Goal: Task Accomplishment & Management: Use online tool/utility

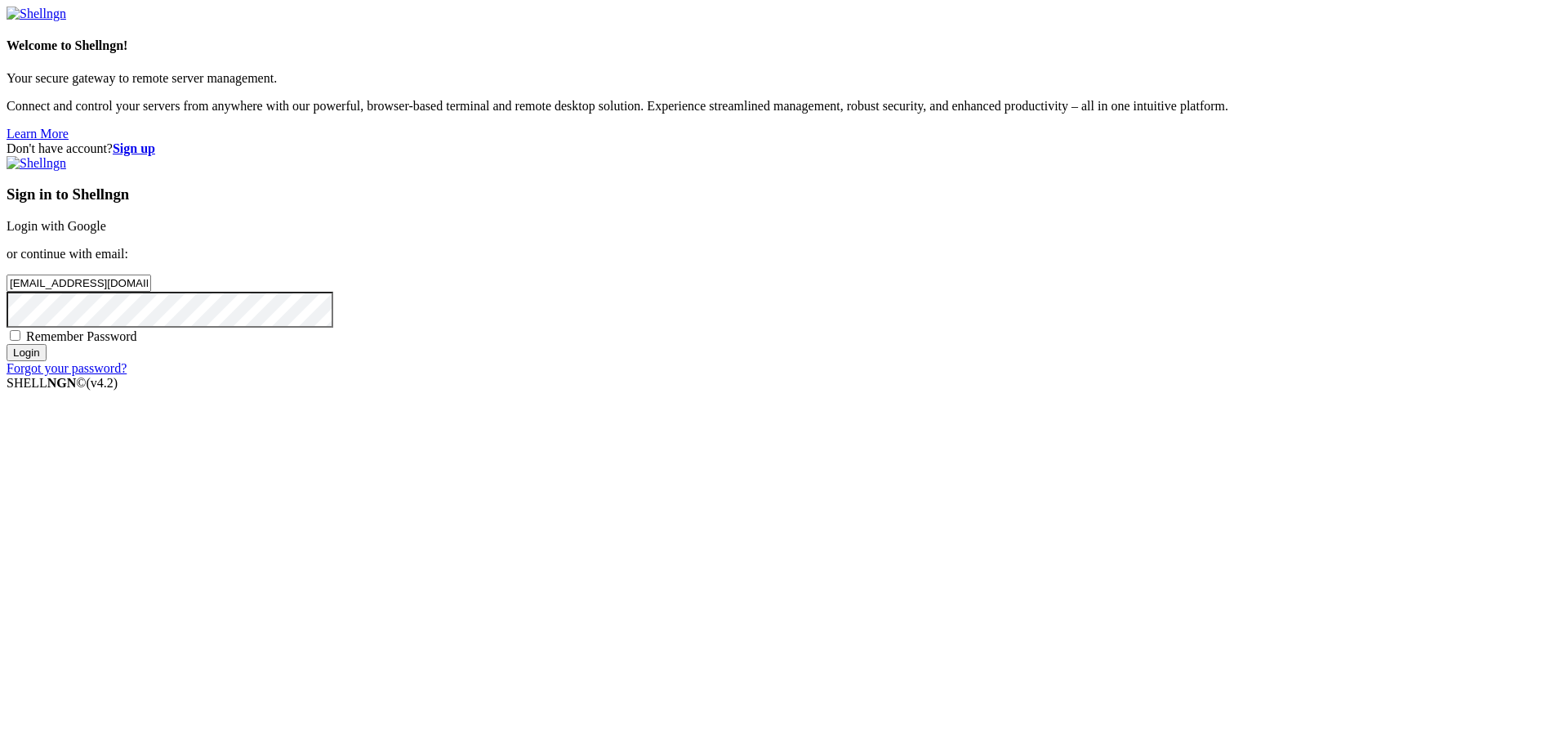
click at [47, 361] on input "Login" at bounding box center [27, 353] width 40 height 18
click at [151, 292] on input "[EMAIL_ADDRESS][DOMAIN_NAME]" at bounding box center [78, 283] width 144 height 18
paste input "jkotyp"
click at [47, 376] on input "Login" at bounding box center [27, 367] width 40 height 18
click at [151, 292] on input "[EMAIL_ADDRESS][DOMAIN_NAME]" at bounding box center [78, 283] width 144 height 18
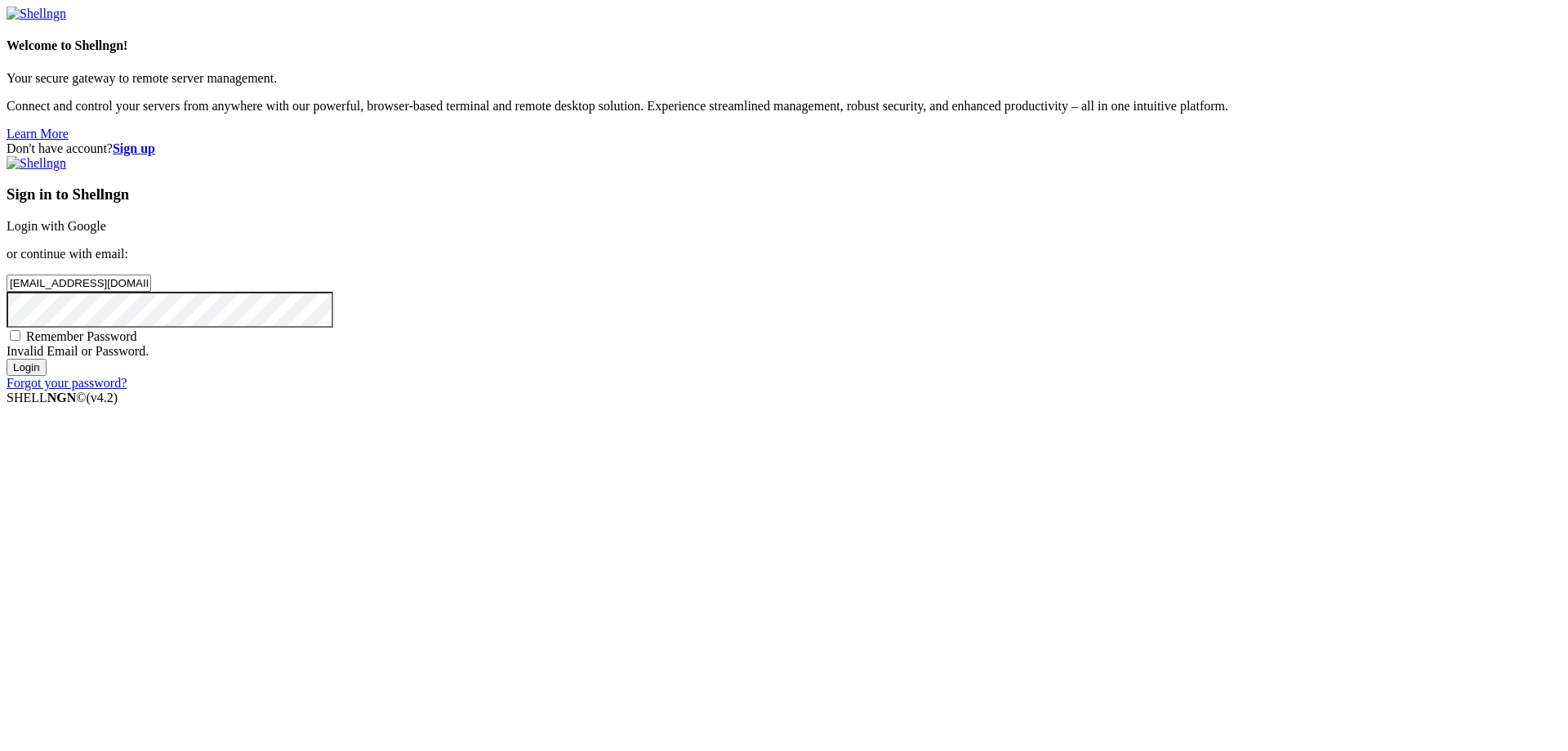
paste input "osxofulk"
click at [47, 376] on input "Login" at bounding box center [27, 367] width 40 height 18
click at [1062, 292] on div "[EMAIL_ADDRESS][DOMAIN_NAME]" at bounding box center [784, 283] width 1555 height 18
click at [151, 292] on input "[EMAIL_ADDRESS][DOMAIN_NAME]" at bounding box center [78, 283] width 144 height 18
paste input "zudpc"
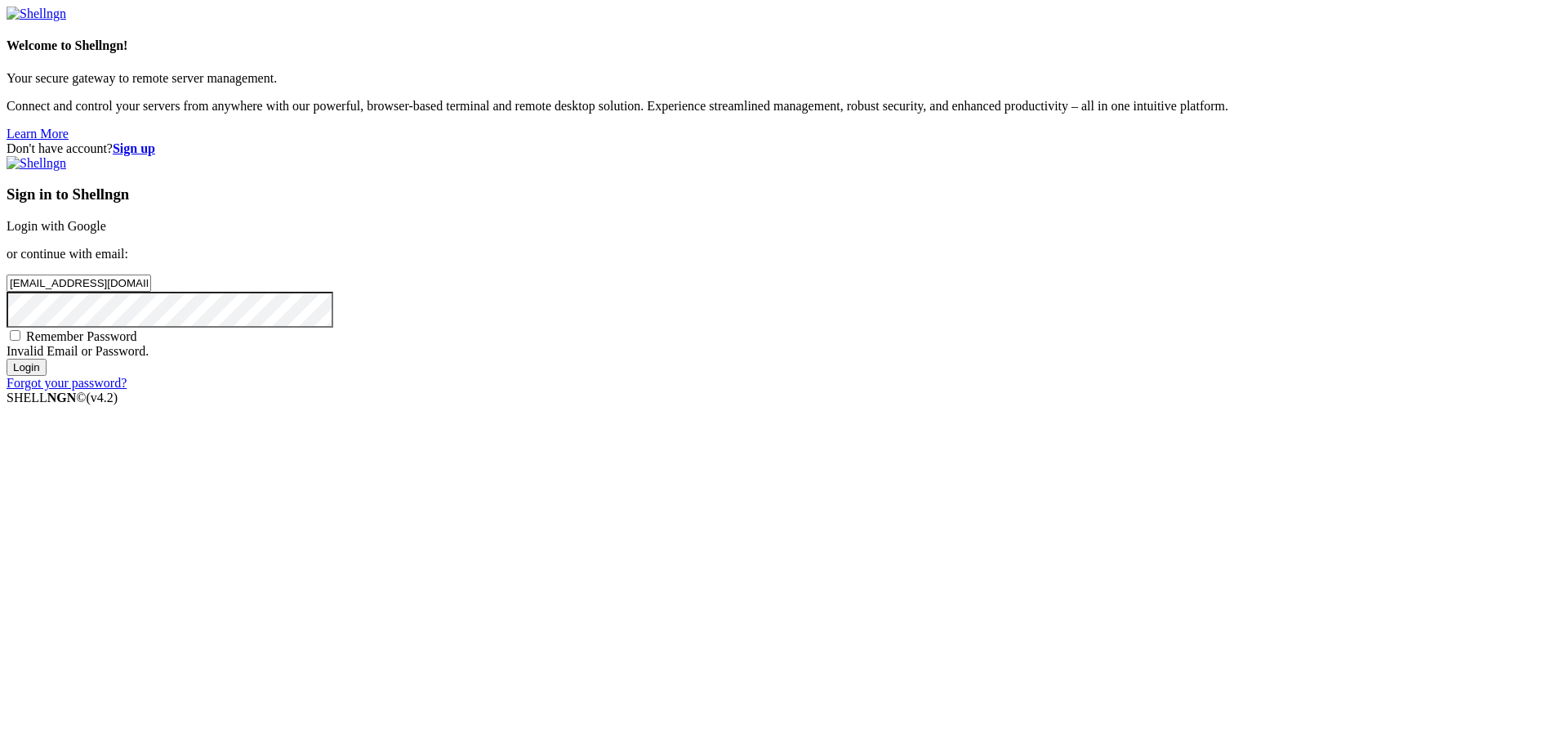
click at [47, 376] on input "Login" at bounding box center [27, 367] width 40 height 18
click at [151, 292] on input "[EMAIL_ADDRESS][DOMAIN_NAME]" at bounding box center [78, 283] width 144 height 18
click at [47, 376] on input "Login" at bounding box center [27, 367] width 40 height 18
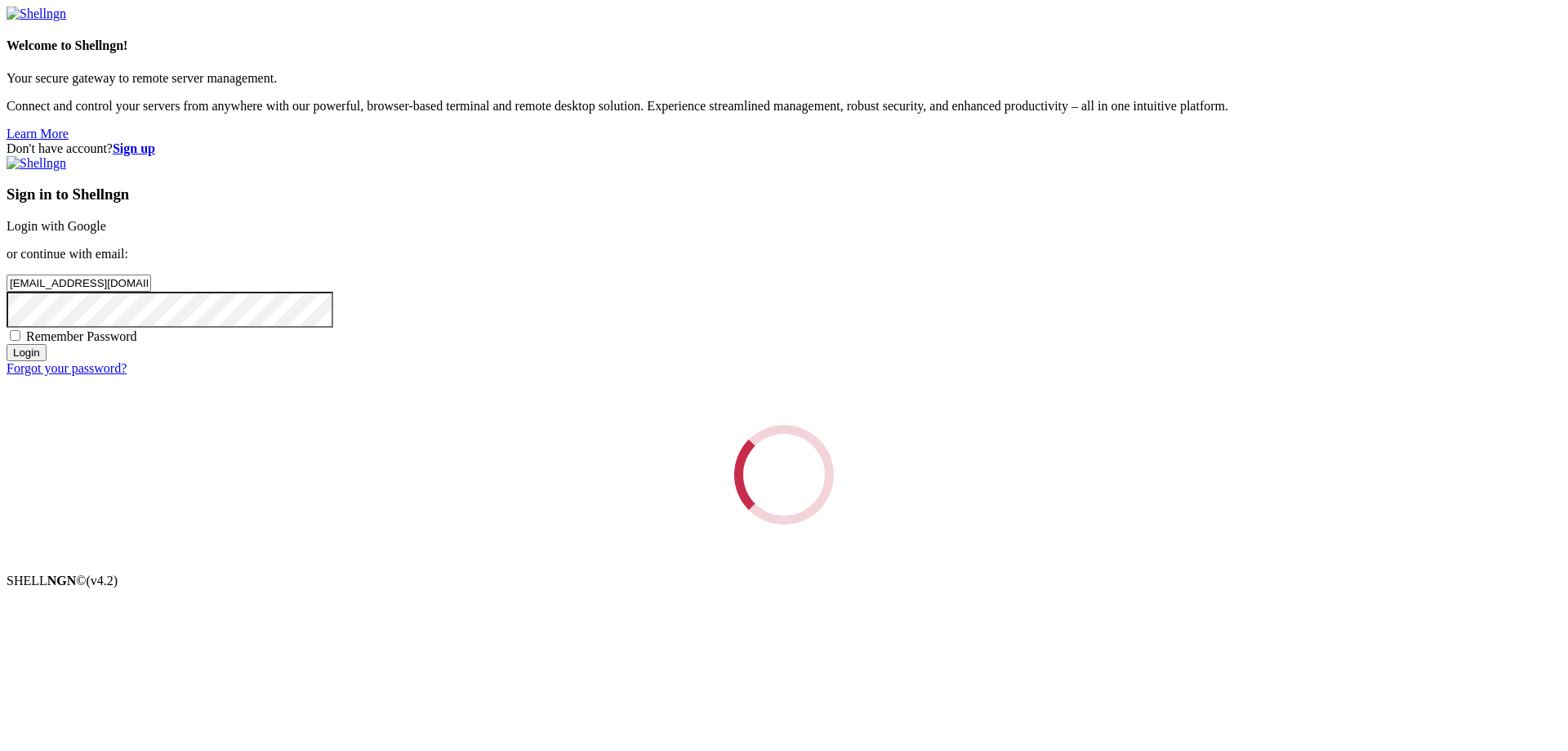
click at [945, 425] on div "Loading..." at bounding box center [784, 474] width 1555 height 99
click at [151, 292] on input "[EMAIL_ADDRESS][DOMAIN_NAME]" at bounding box center [78, 283] width 144 height 18
click at [47, 376] on input "Login" at bounding box center [27, 367] width 40 height 18
click at [973, 525] on div "Loading..." at bounding box center [784, 474] width 1555 height 99
click at [151, 292] on input "[EMAIL_ADDRESS][DOMAIN_NAME]" at bounding box center [78, 283] width 144 height 18
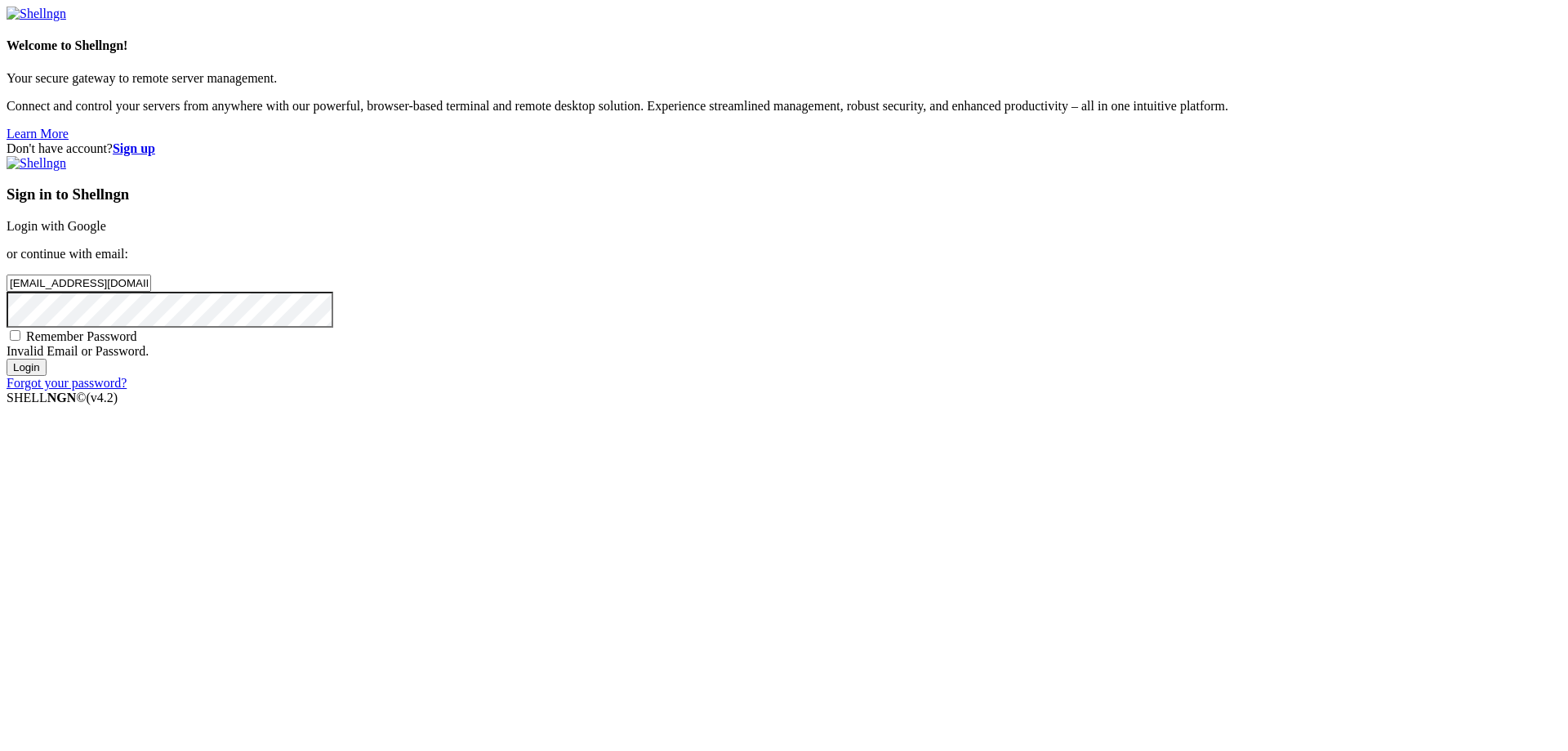
click at [47, 376] on input "Login" at bounding box center [27, 367] width 40 height 18
click at [151, 292] on input "[EMAIL_ADDRESS][DOMAIN_NAME]" at bounding box center [78, 283] width 144 height 18
click at [47, 376] on input "Login" at bounding box center [27, 367] width 40 height 18
click at [151, 292] on input "[EMAIL_ADDRESS][DOMAIN_NAME]" at bounding box center [78, 283] width 144 height 18
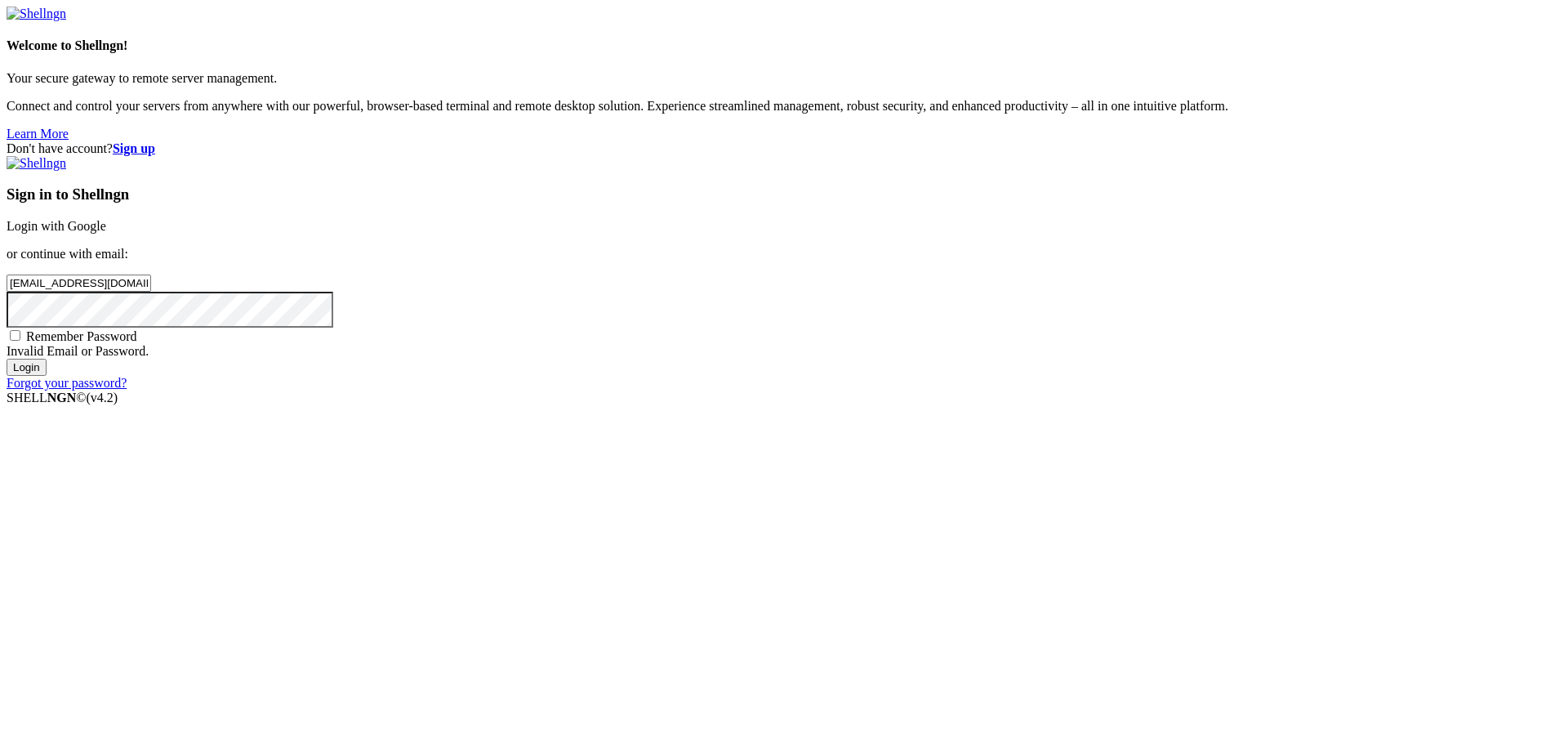
click at [47, 376] on input "Login" at bounding box center [27, 367] width 40 height 18
click at [151, 292] on input "[EMAIL_ADDRESS][DOMAIN_NAME]" at bounding box center [78, 283] width 144 height 18
type input "[EMAIL_ADDRESS][DOMAIN_NAME]"
click at [47, 376] on input "Login" at bounding box center [27, 367] width 40 height 18
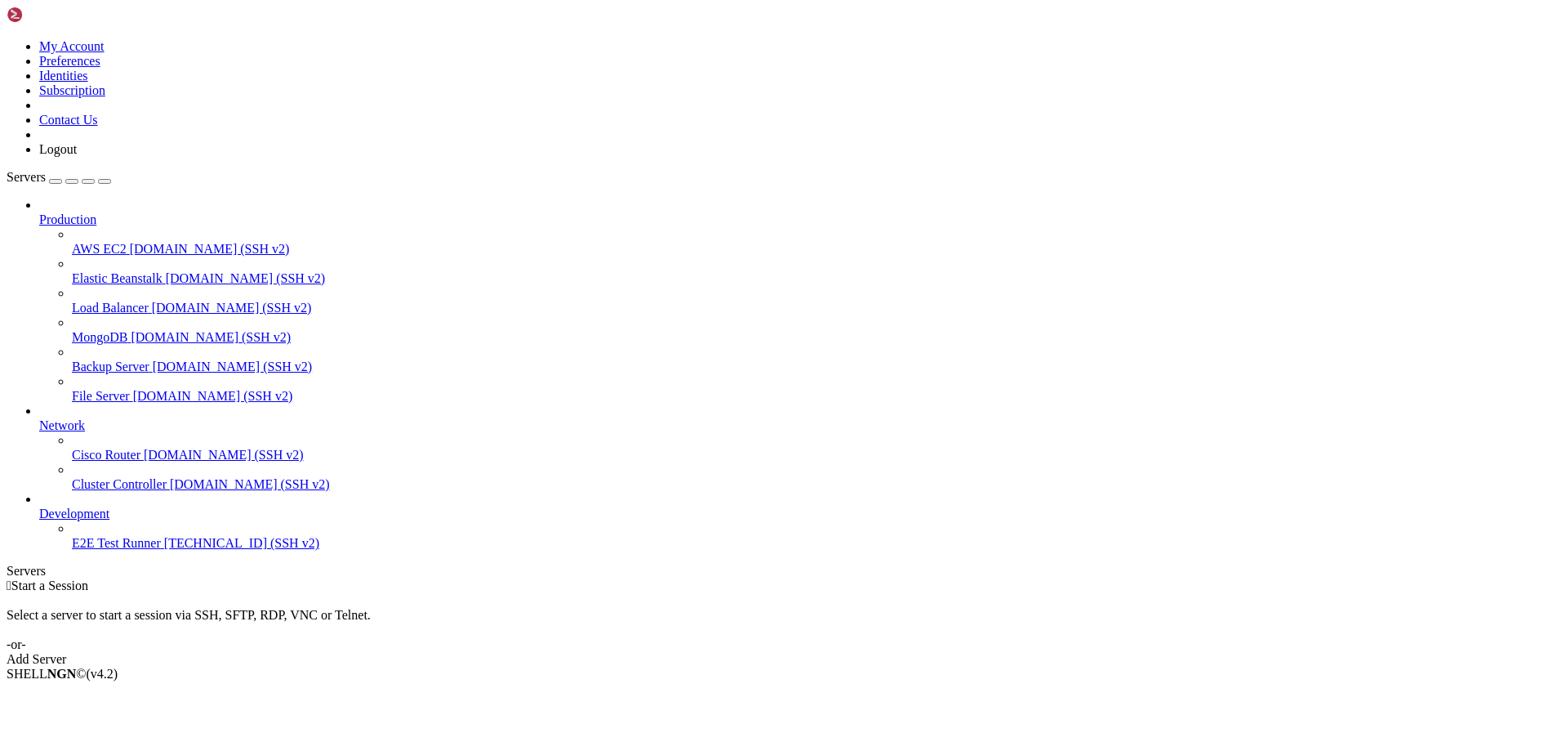
click at [99, 550] on span "E2E Test Runner" at bounding box center [116, 543] width 89 height 14
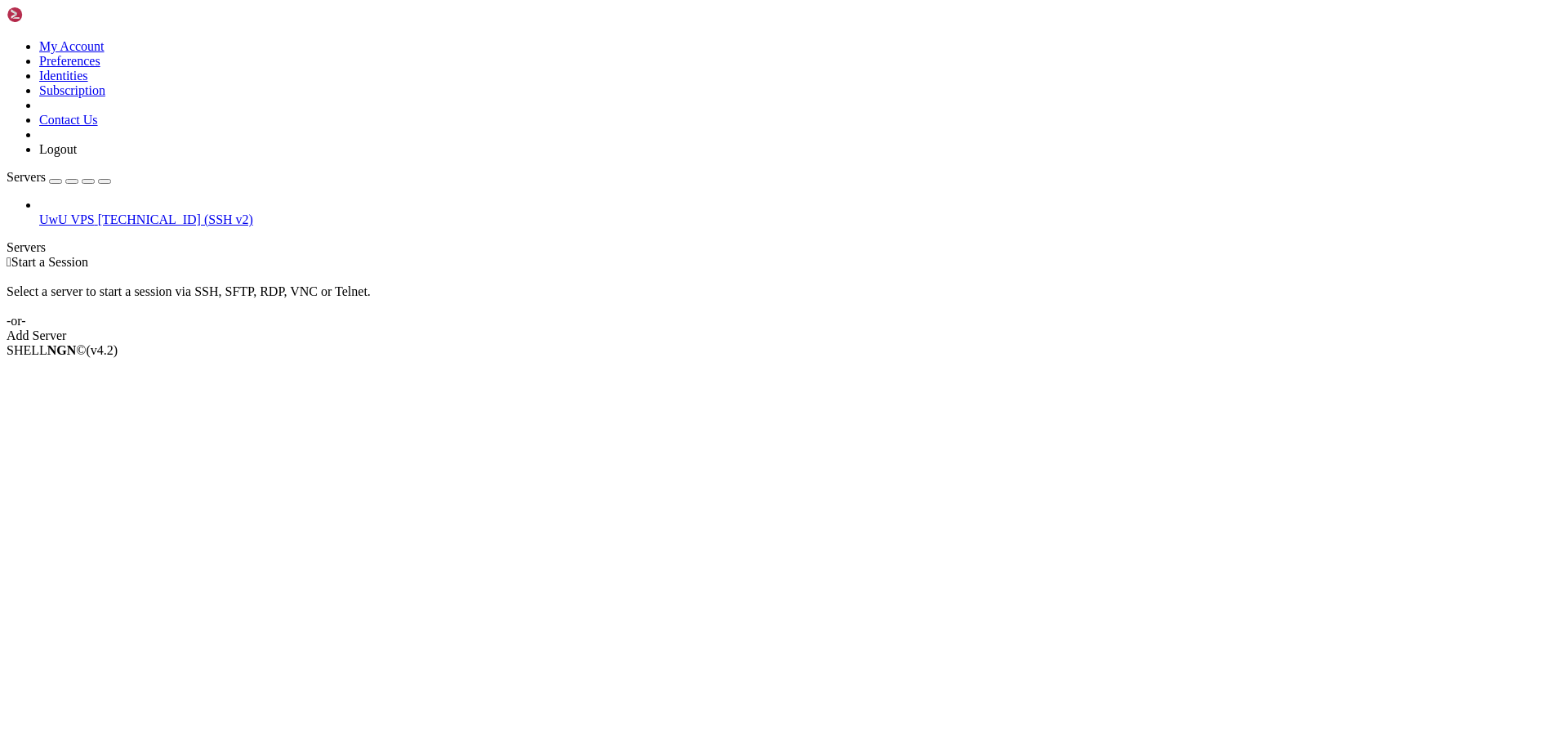
click at [98, 212] on span "[TECHNICAL_ID] (SSH v2)" at bounding box center [175, 219] width 155 height 14
click at [119, 212] on span "[TECHNICAL_ID] (SSH v2)" at bounding box center [175, 219] width 155 height 14
click at [49, 212] on link "UwU VPS 135.119.169.43 (SSH v2)" at bounding box center [801, 220] width 1523 height 15
click at [39, 212] on icon at bounding box center [39, 212] width 0 height 0
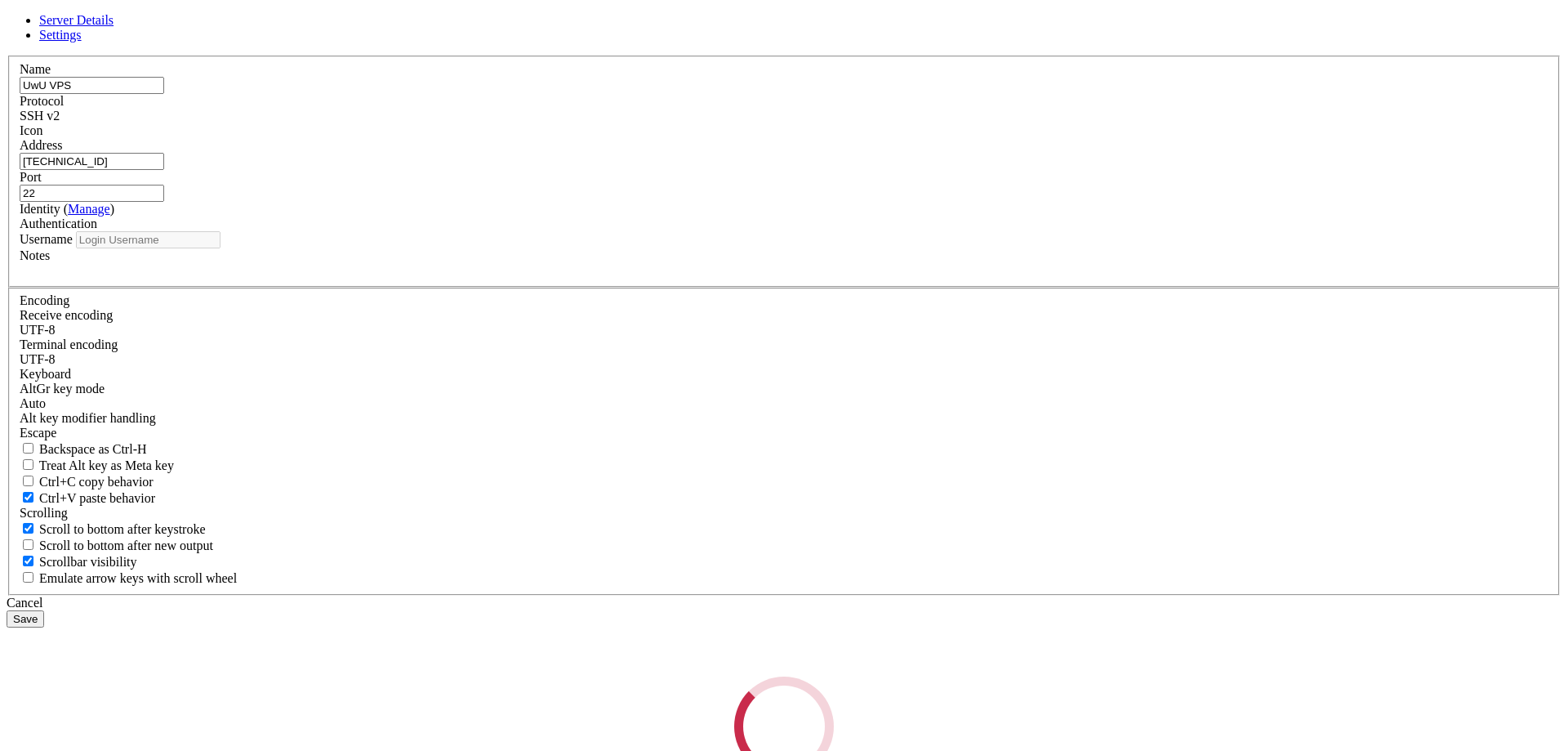
type input "root"
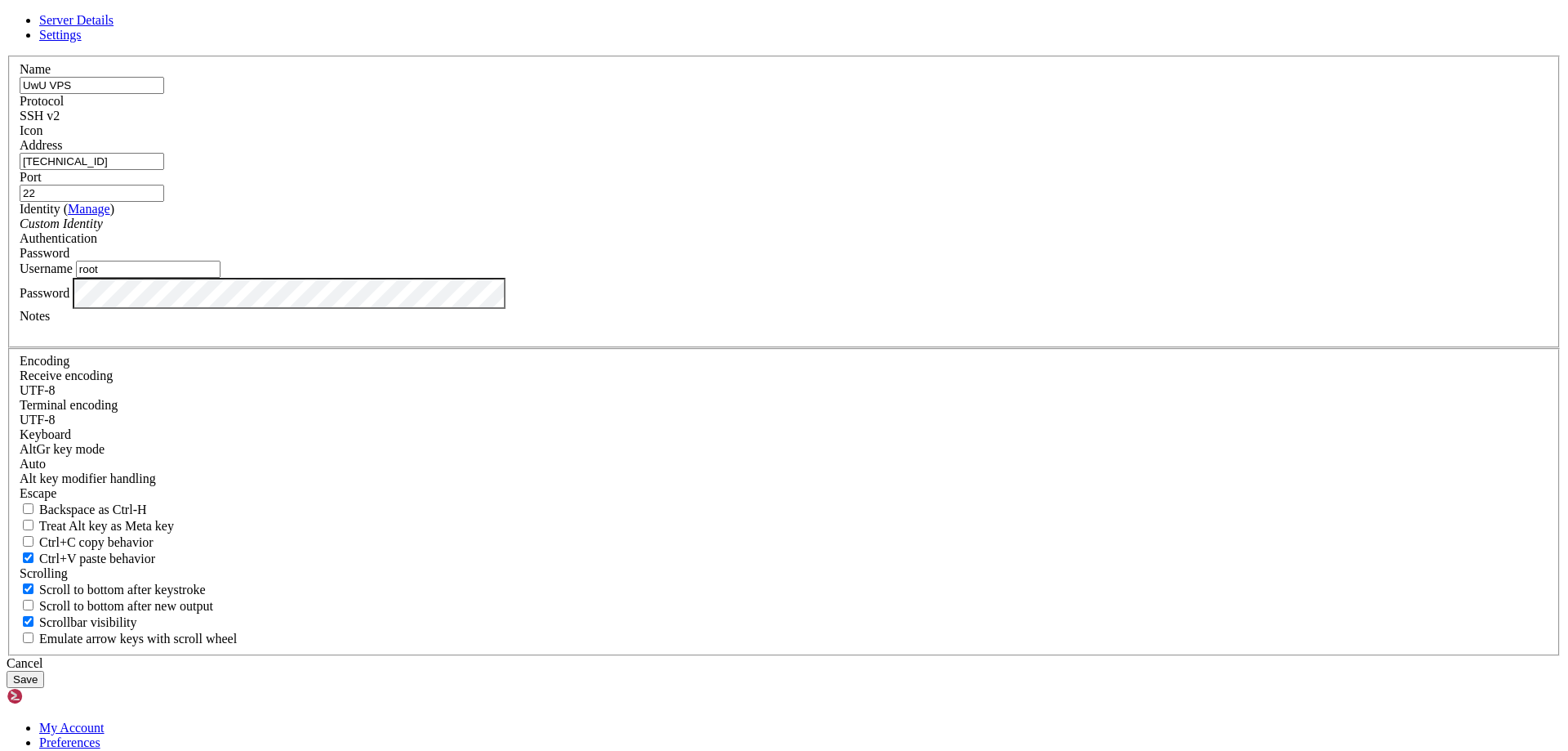
click at [220, 278] on input "root" at bounding box center [148, 269] width 144 height 18
